Goal: Task Accomplishment & Management: Use online tool/utility

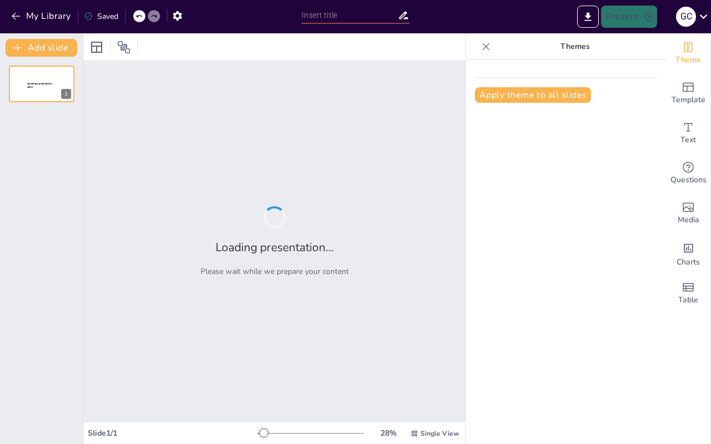
type input "Transformaciones Históricas en la Justicia Distributiva: Un Análisis Económico"
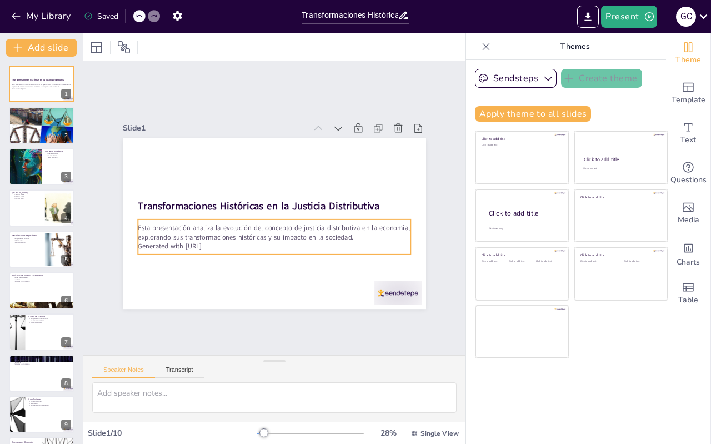
click at [201, 242] on p "Generated with [URL]" at bounding box center [274, 246] width 273 height 9
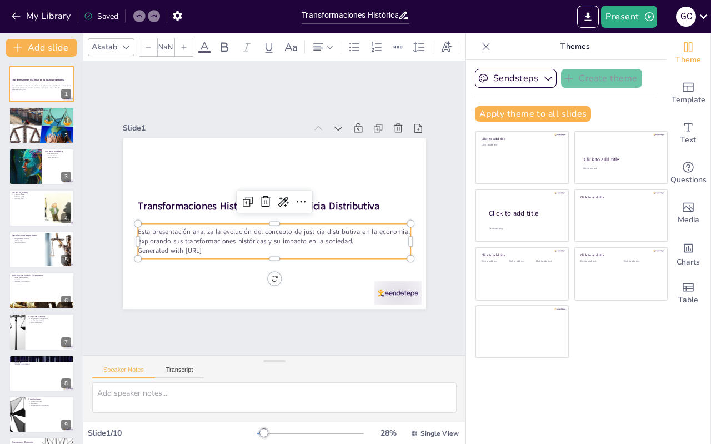
type input "32"
click at [207, 247] on p "Generated with [URL]" at bounding box center [261, 248] width 263 height 93
click at [207, 247] on p "Generated with [URL]" at bounding box center [274, 250] width 273 height 9
drag, startPoint x: 217, startPoint y: 247, endPoint x: 134, endPoint y: 246, distance: 82.8
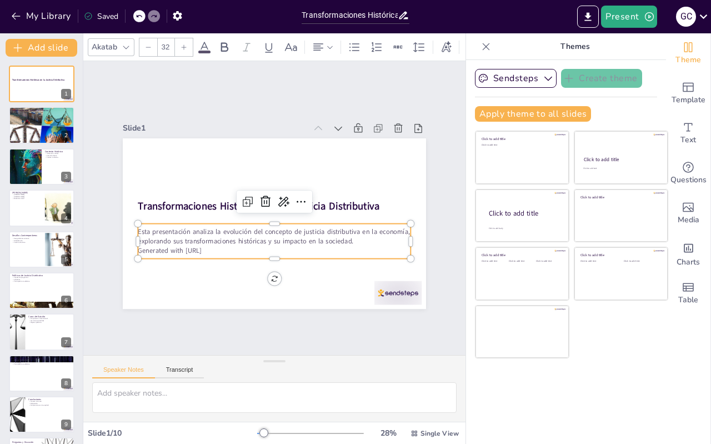
click at [138, 246] on p "Generated with [URL]" at bounding box center [274, 250] width 273 height 9
click at [32, 168] on div at bounding box center [25, 167] width 72 height 38
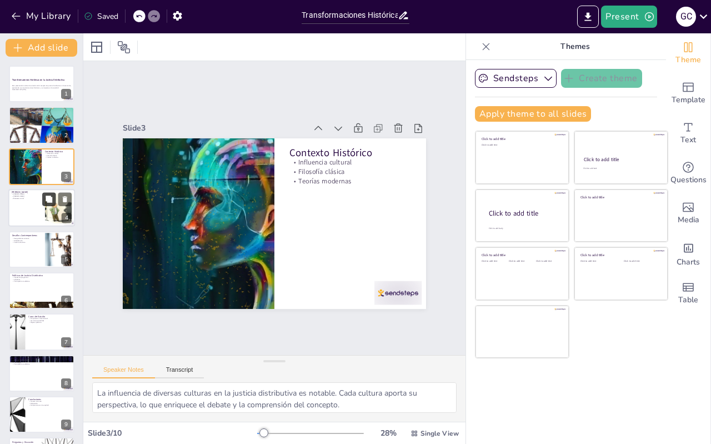
click at [43, 205] on button at bounding box center [48, 199] width 13 height 13
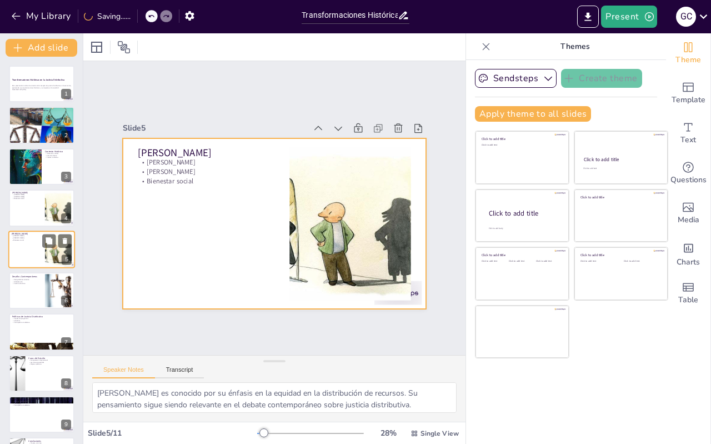
click at [38, 245] on div at bounding box center [41, 250] width 67 height 38
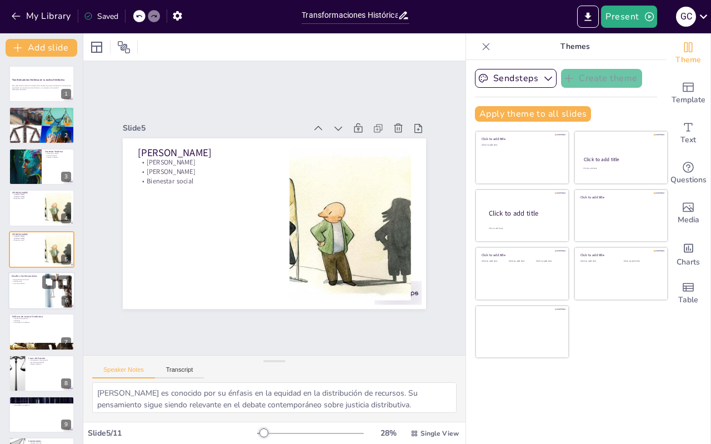
click at [30, 288] on div at bounding box center [41, 291] width 67 height 38
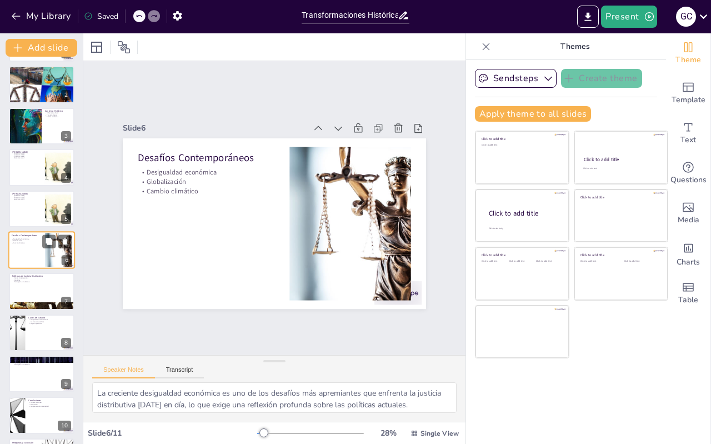
scroll to position [81, 0]
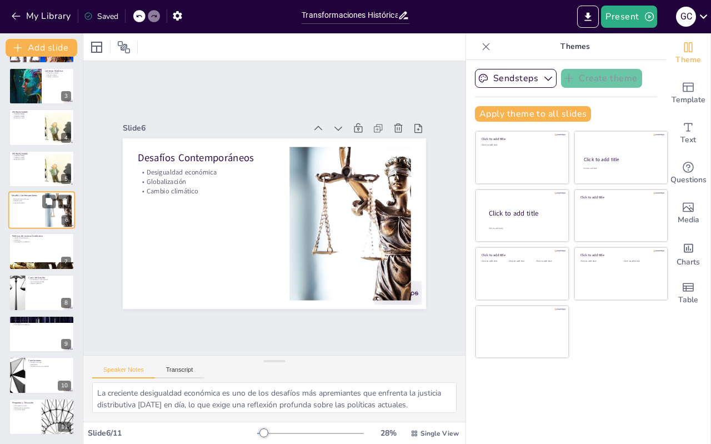
click at [30, 288] on div at bounding box center [42, 292] width 66 height 37
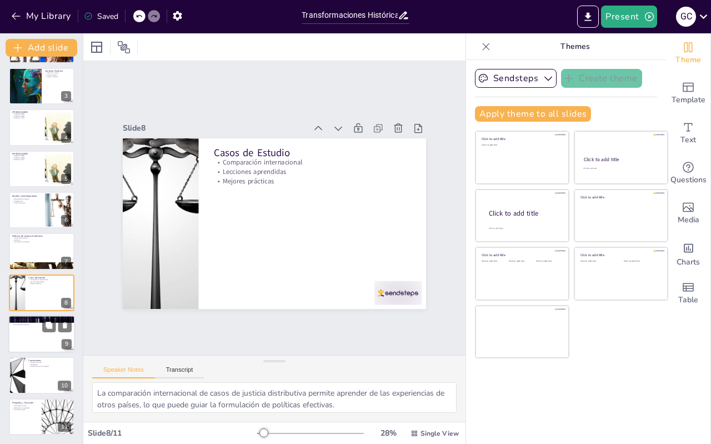
click at [47, 337] on div at bounding box center [41, 334] width 67 height 38
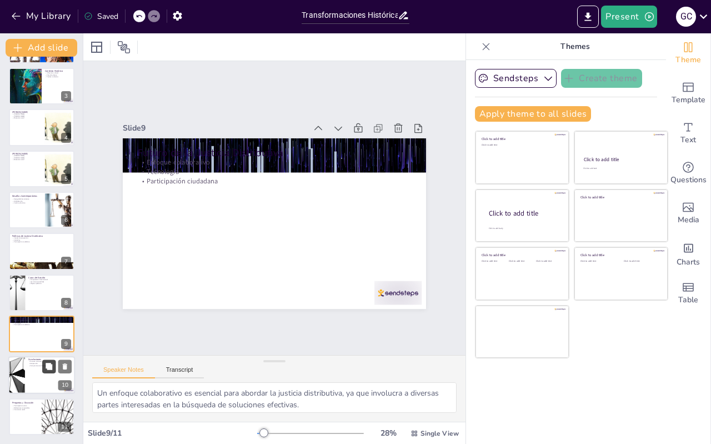
click at [47, 363] on icon at bounding box center [49, 366] width 7 height 7
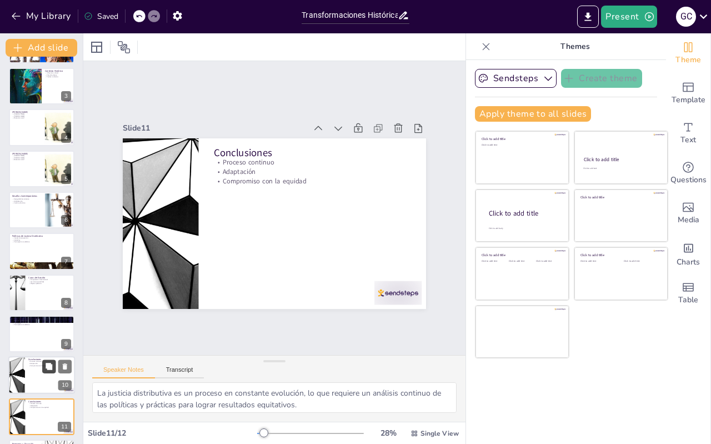
scroll to position [122, 0]
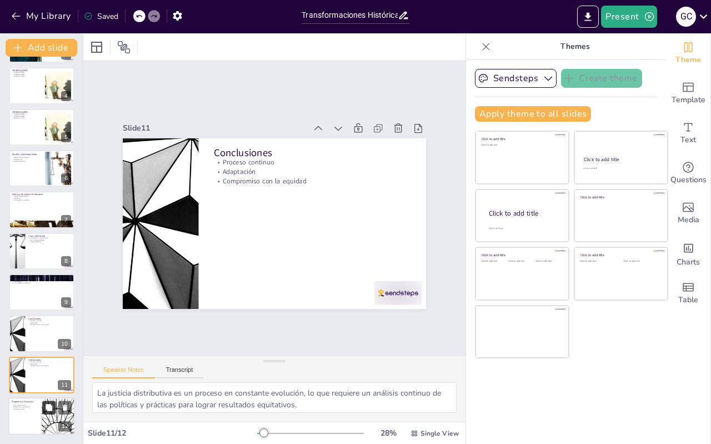
click at [46, 409] on icon at bounding box center [49, 407] width 7 height 7
type textarea "La participación activa en la discusión es esencial para fomentar un ambiente d…"
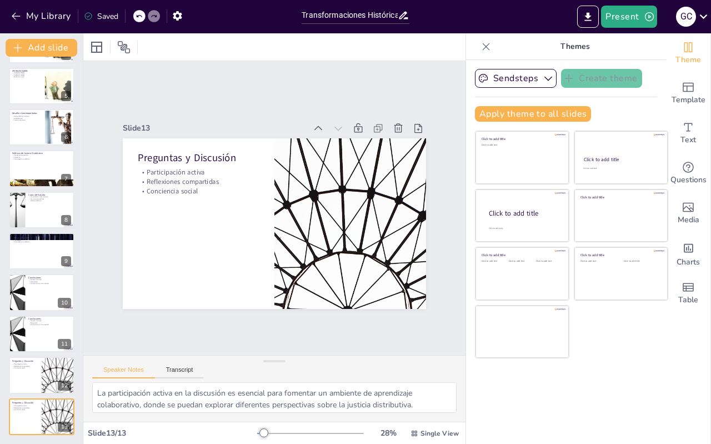
scroll to position [0, 0]
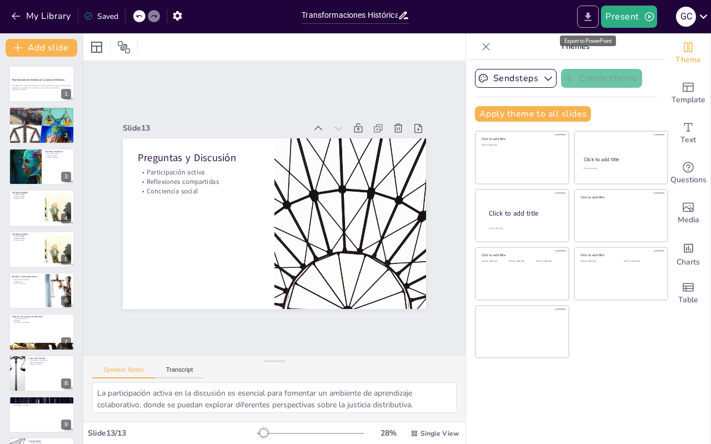
click at [591, 18] on icon "Export to PowerPoint" at bounding box center [588, 17] width 12 height 12
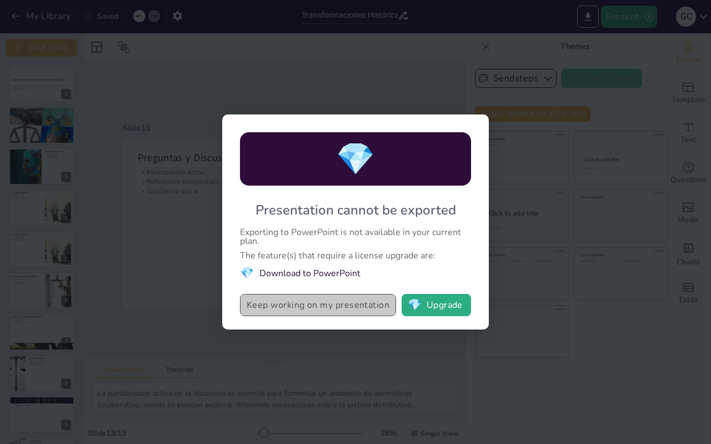
click at [347, 309] on button "Keep working on my presentation" at bounding box center [318, 305] width 156 height 22
